Goal: Find contact information: Find contact information

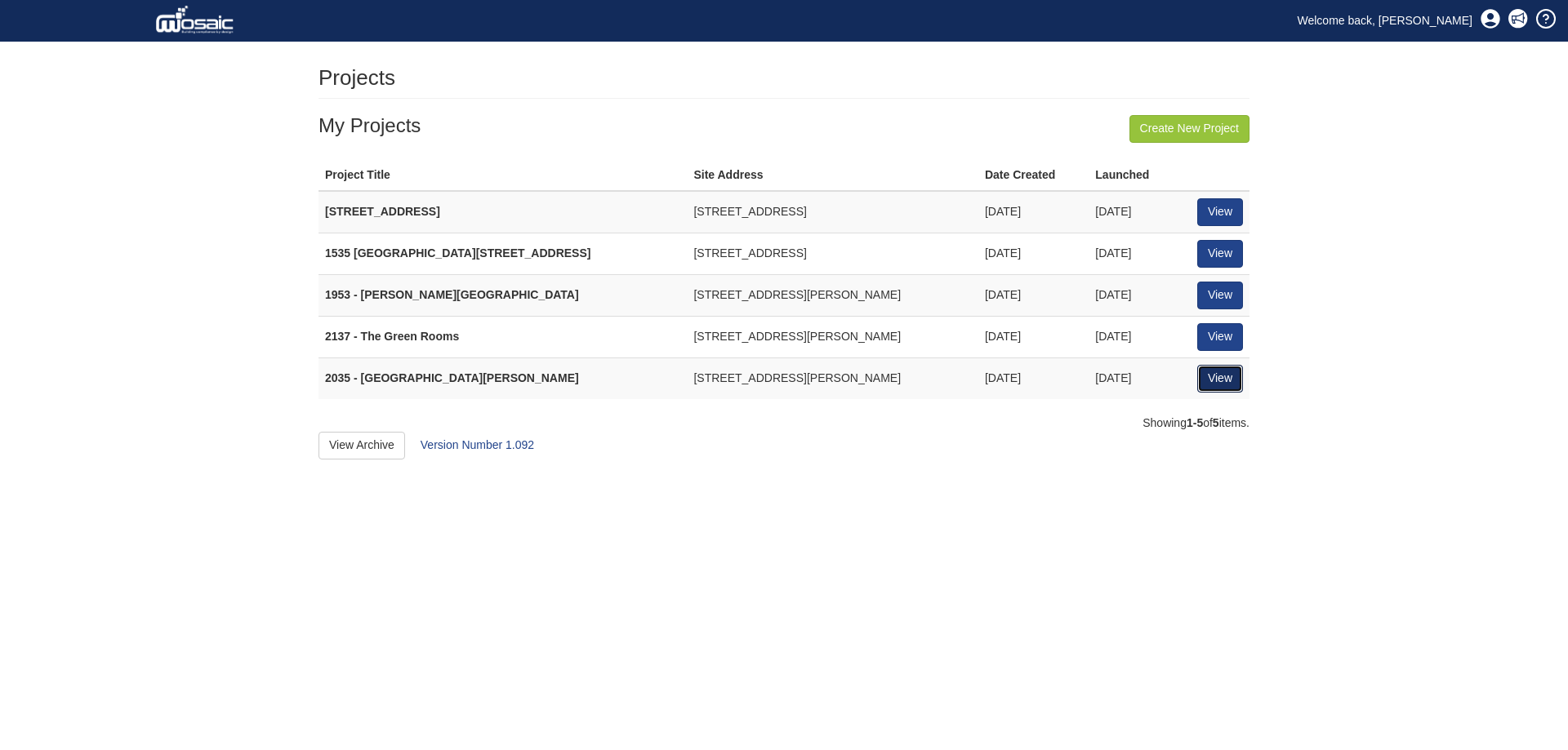
click at [1210, 372] on link "View" at bounding box center [1220, 378] width 45 height 27
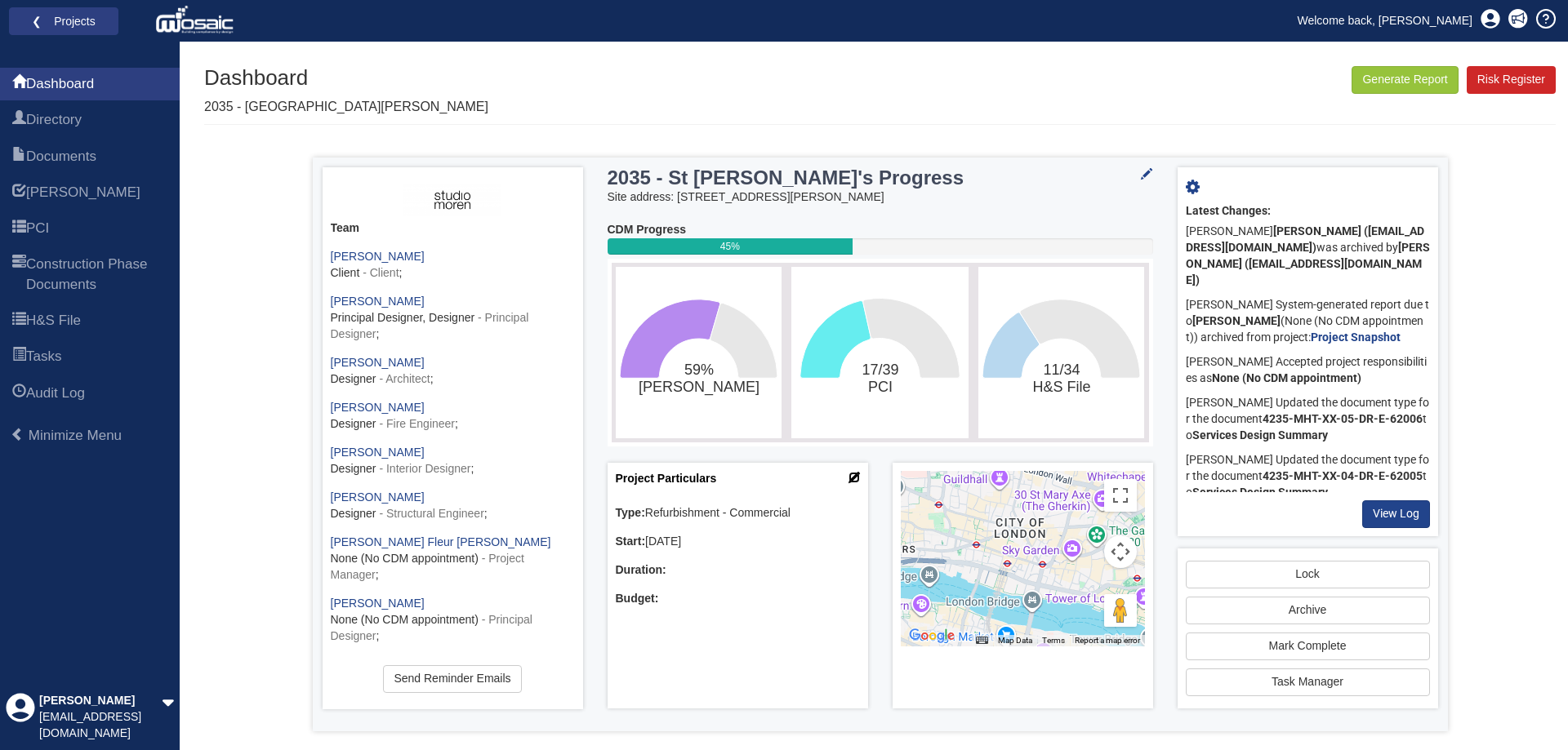
click at [851, 477] on icon at bounding box center [854, 477] width 11 height 11
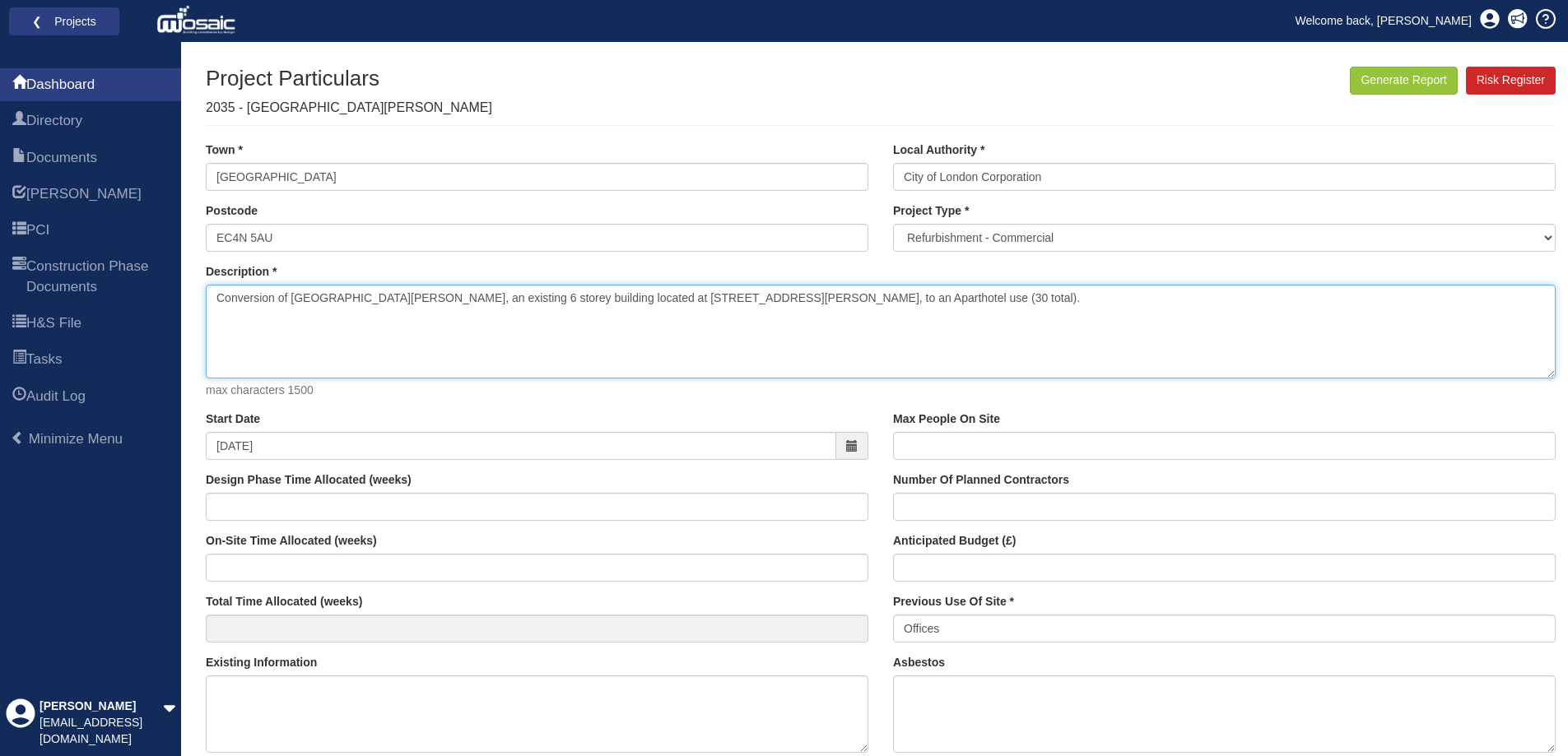
click at [648, 294] on textarea "Conversion of [GEOGRAPHIC_DATA][PERSON_NAME], an existing 6 storey building loc…" at bounding box center [881, 331] width 1349 height 94
click at [648, 294] on textarea "Conversion of St Mary Abchurch House, an existing 6 storey building located at …" at bounding box center [881, 331] width 1349 height 94
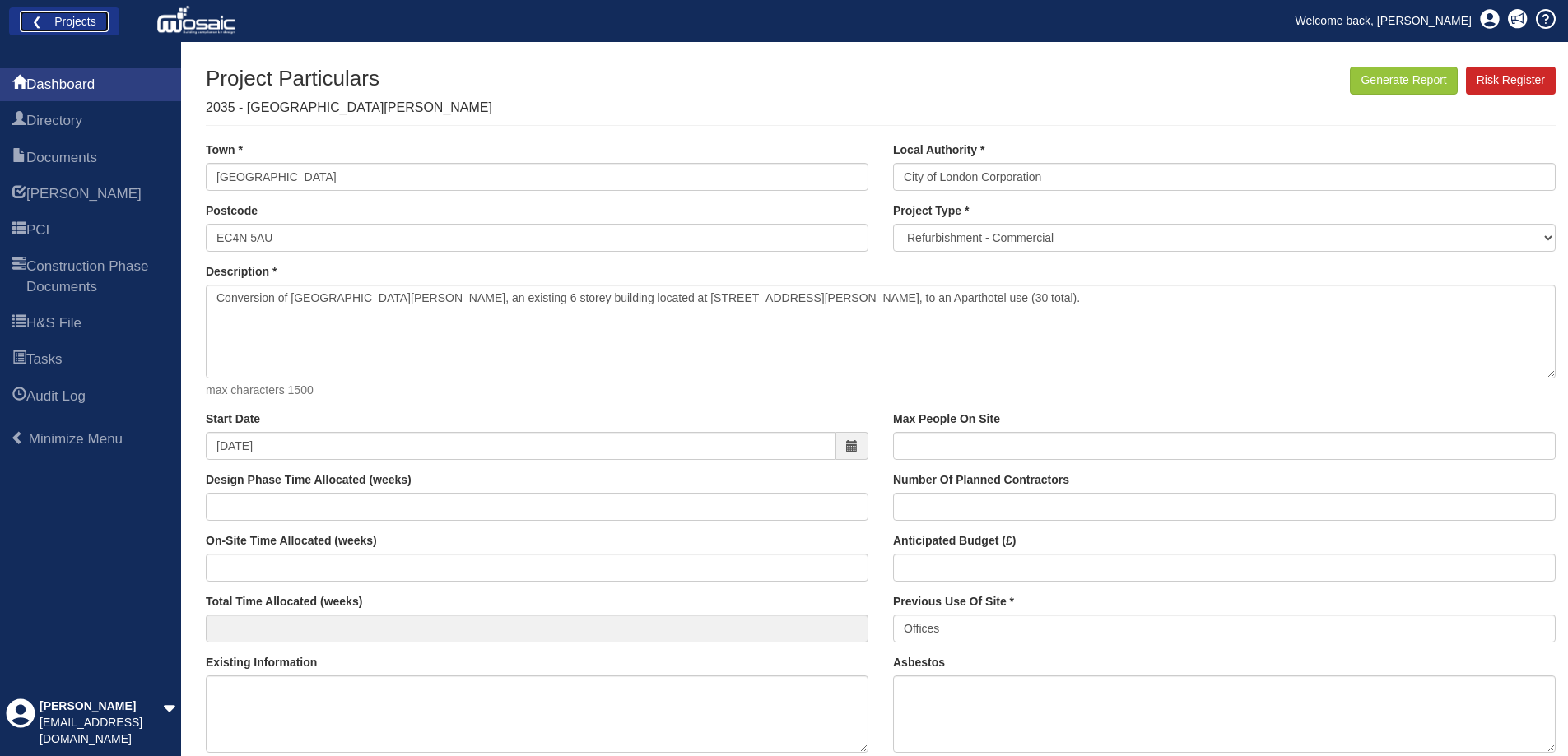
click at [69, 22] on link "❮ Projects" at bounding box center [64, 21] width 89 height 21
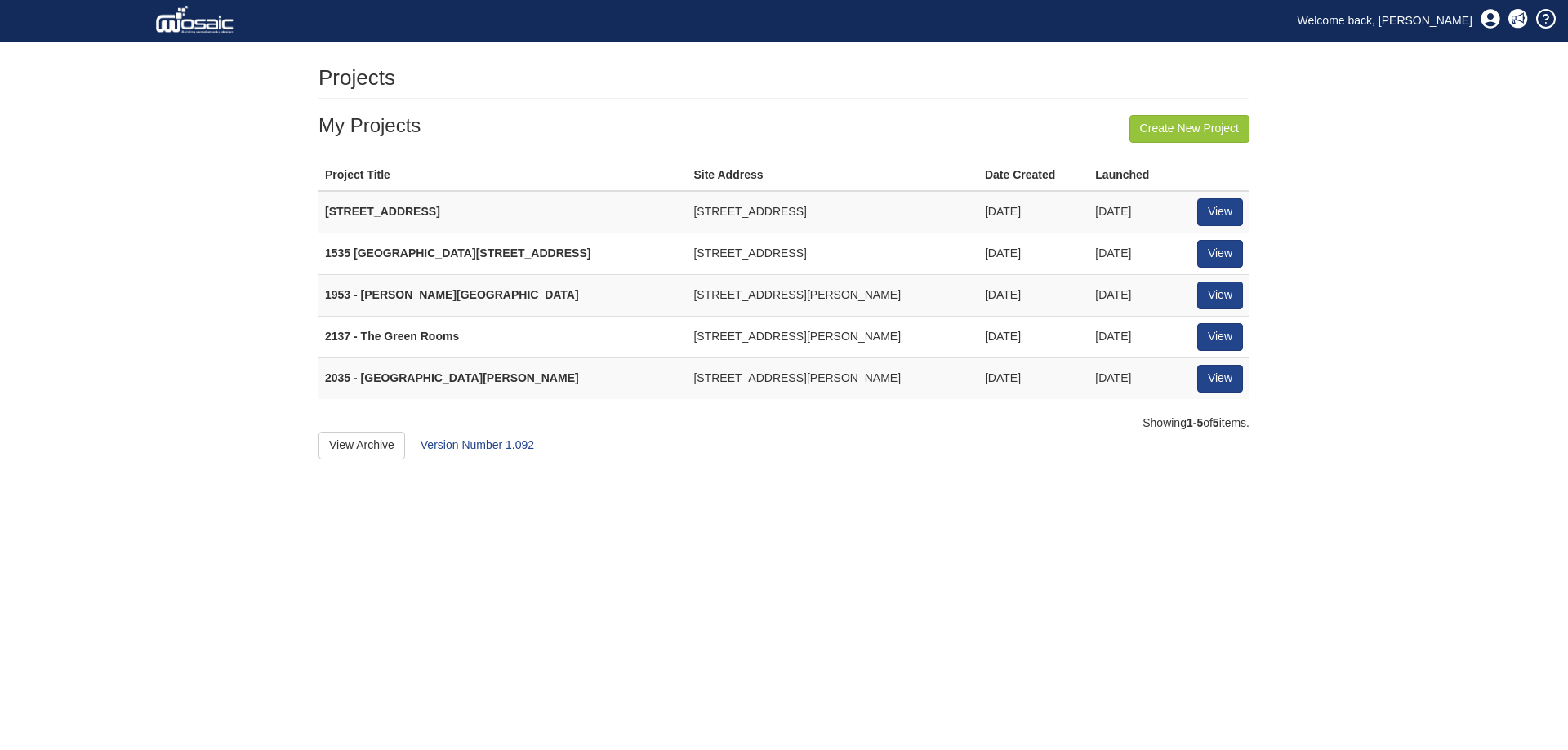
drag, startPoint x: 837, startPoint y: 380, endPoint x: 604, endPoint y: 381, distance: 233.0
click at [686, 381] on td "123-127 CANNON STREET, LONDON EC4" at bounding box center [832, 378] width 292 height 41
copy td "123-127 CANNON STREET, LONDON EC4"
click at [1221, 384] on link "View" at bounding box center [1220, 378] width 45 height 27
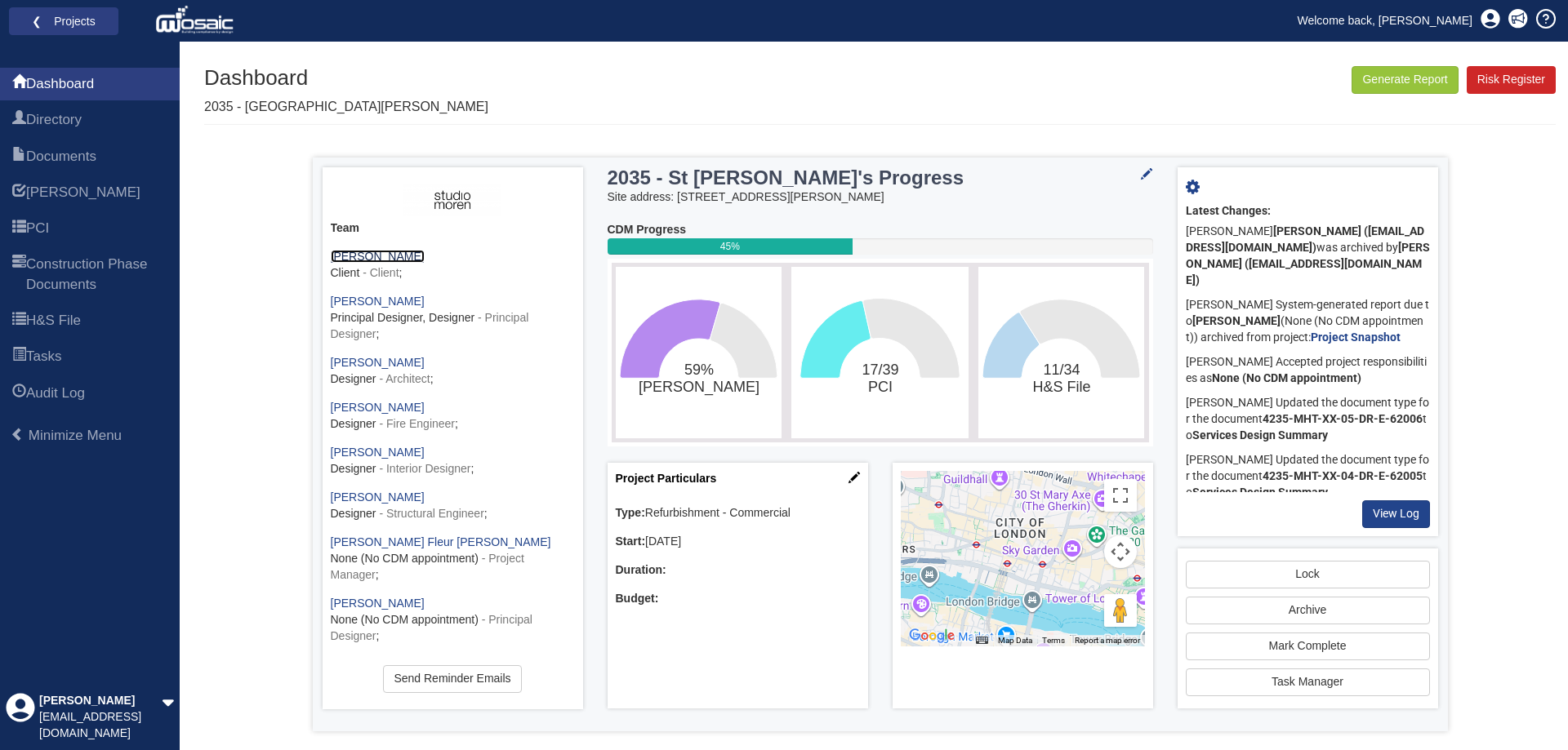
click at [377, 250] on link "[PERSON_NAME]" at bounding box center [377, 257] width 94 height 13
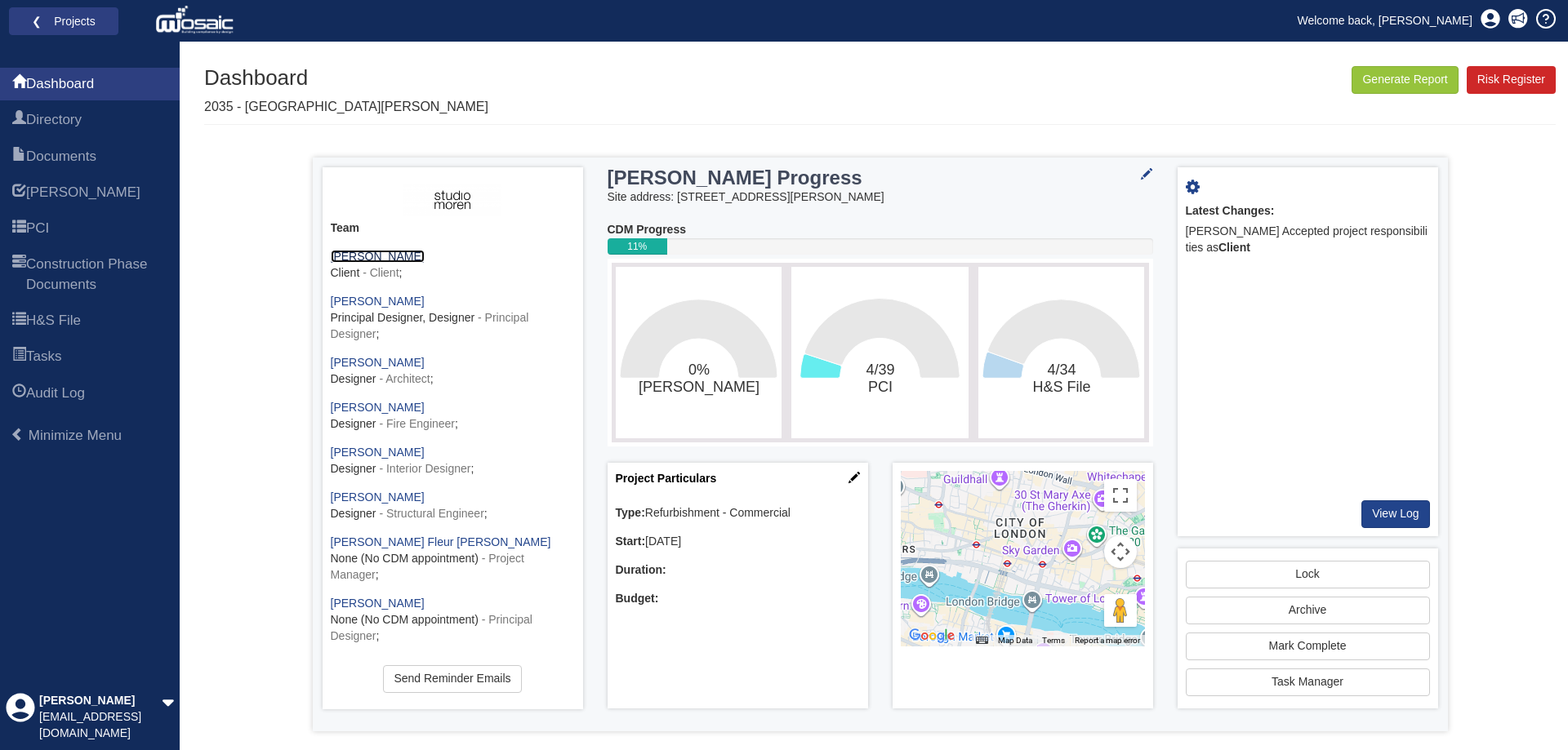
click at [367, 257] on link "[PERSON_NAME]" at bounding box center [377, 257] width 94 height 13
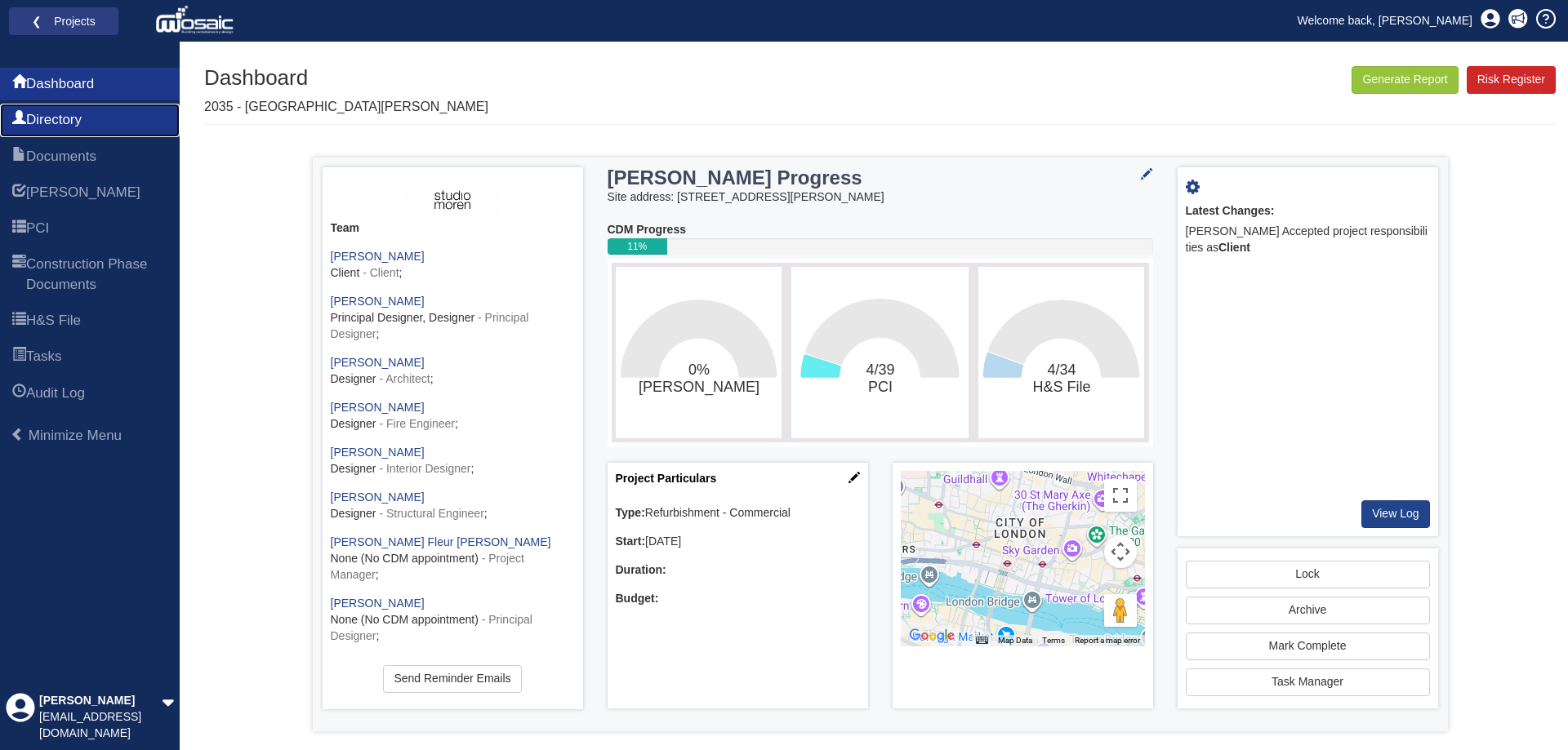
drag, startPoint x: 68, startPoint y: 126, endPoint x: 105, endPoint y: 83, distance: 56.7
click at [68, 126] on span "Directory" at bounding box center [54, 119] width 56 height 20
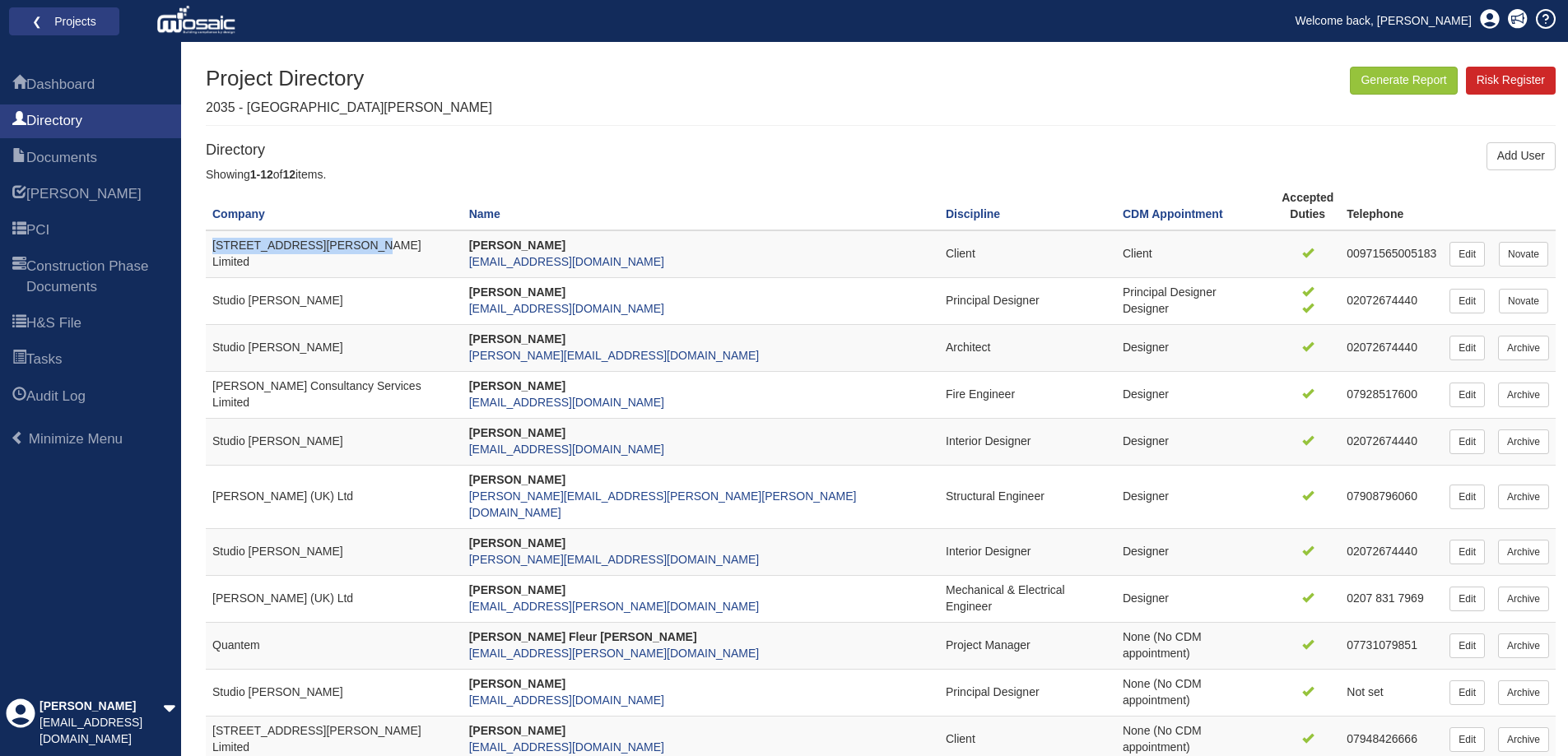
drag, startPoint x: 353, startPoint y: 252, endPoint x: 208, endPoint y: 247, distance: 145.1
click at [208, 247] on td "123 Cannon Street Limited" at bounding box center [334, 253] width 257 height 47
copy td "123 Cannon Street Limited"
drag, startPoint x: 1413, startPoint y: 255, endPoint x: 1312, endPoint y: 258, distance: 101.0
click at [1340, 258] on td "00971565005183" at bounding box center [1391, 253] width 103 height 47
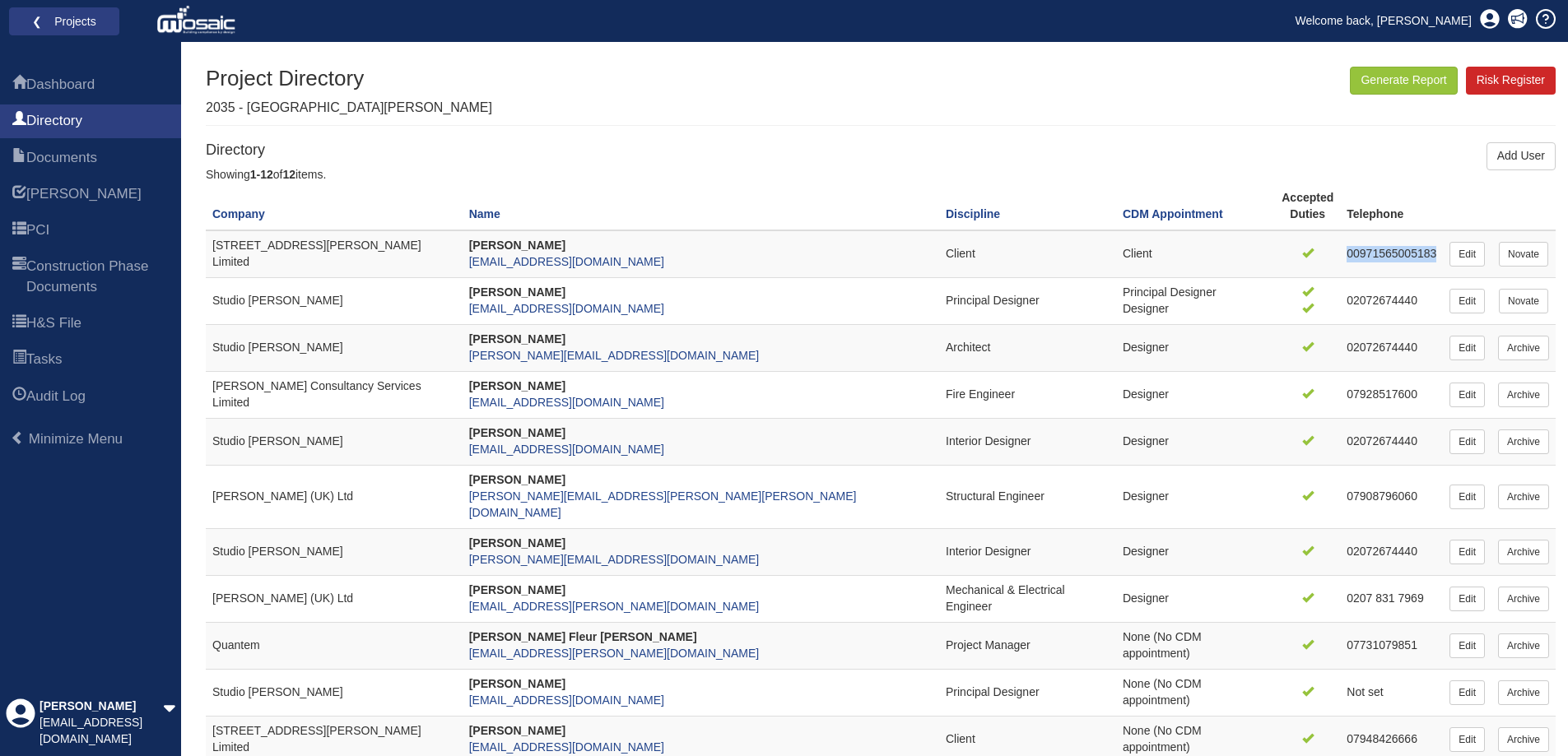
copy td "00971565005183"
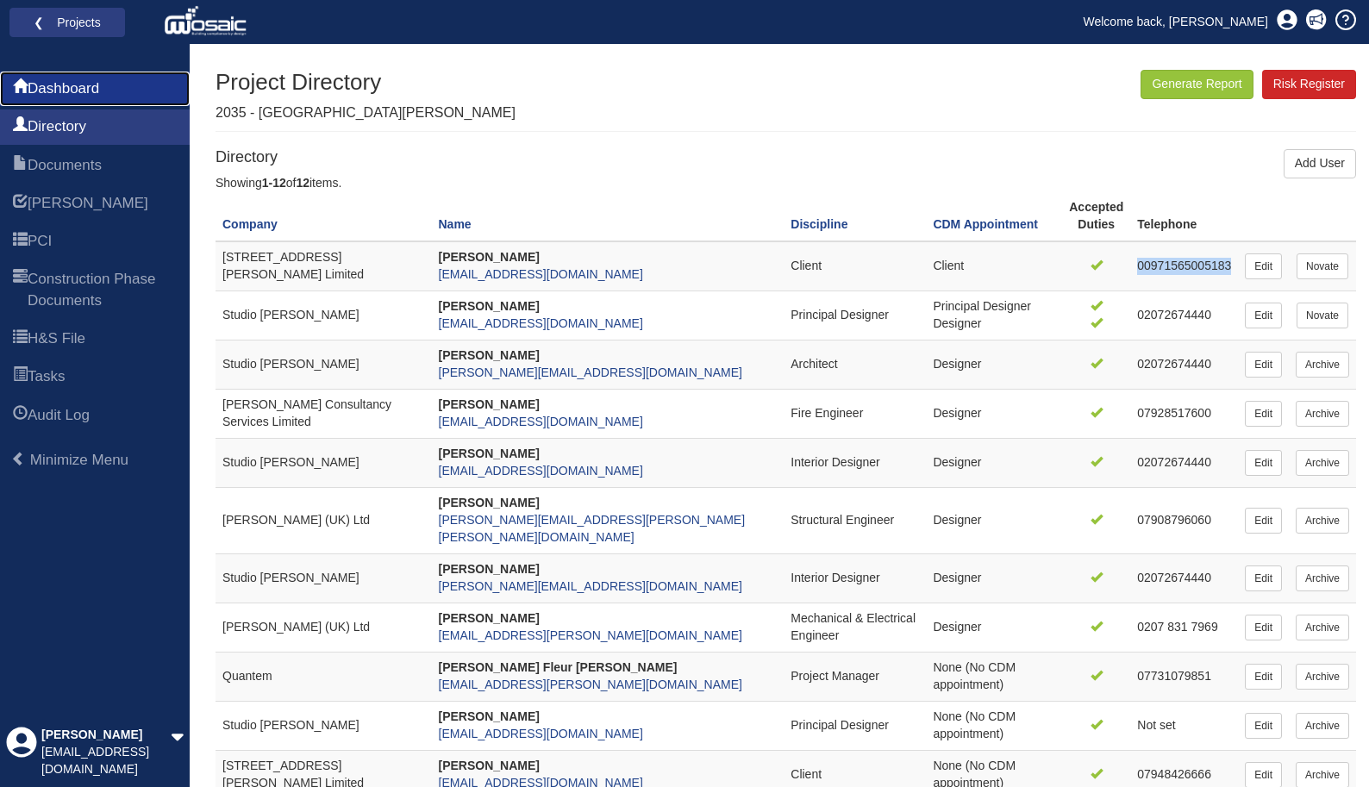
click at [99, 94] on span "Dashboard" at bounding box center [64, 88] width 72 height 21
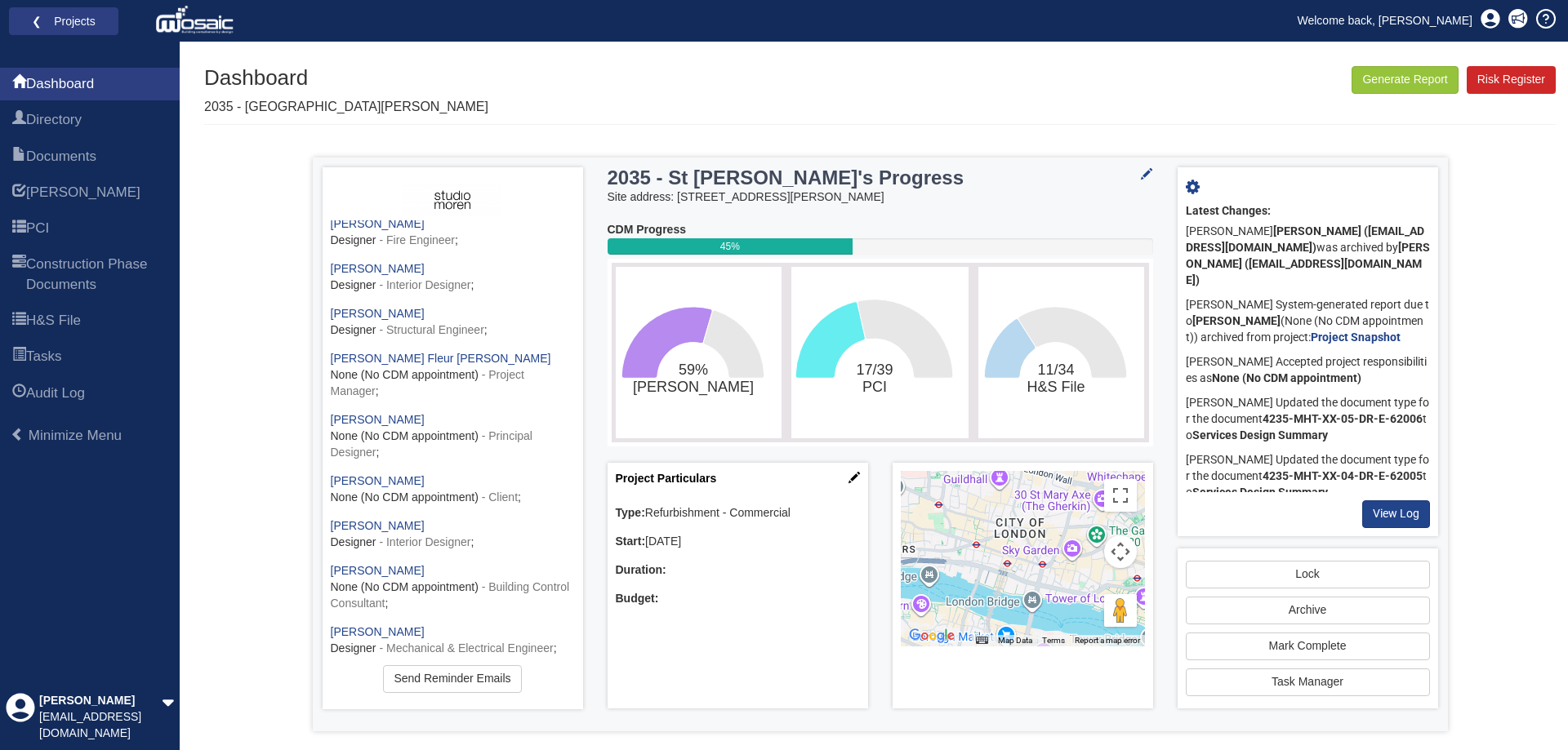
scroll to position [184, 0]
